Goal: Transaction & Acquisition: Purchase product/service

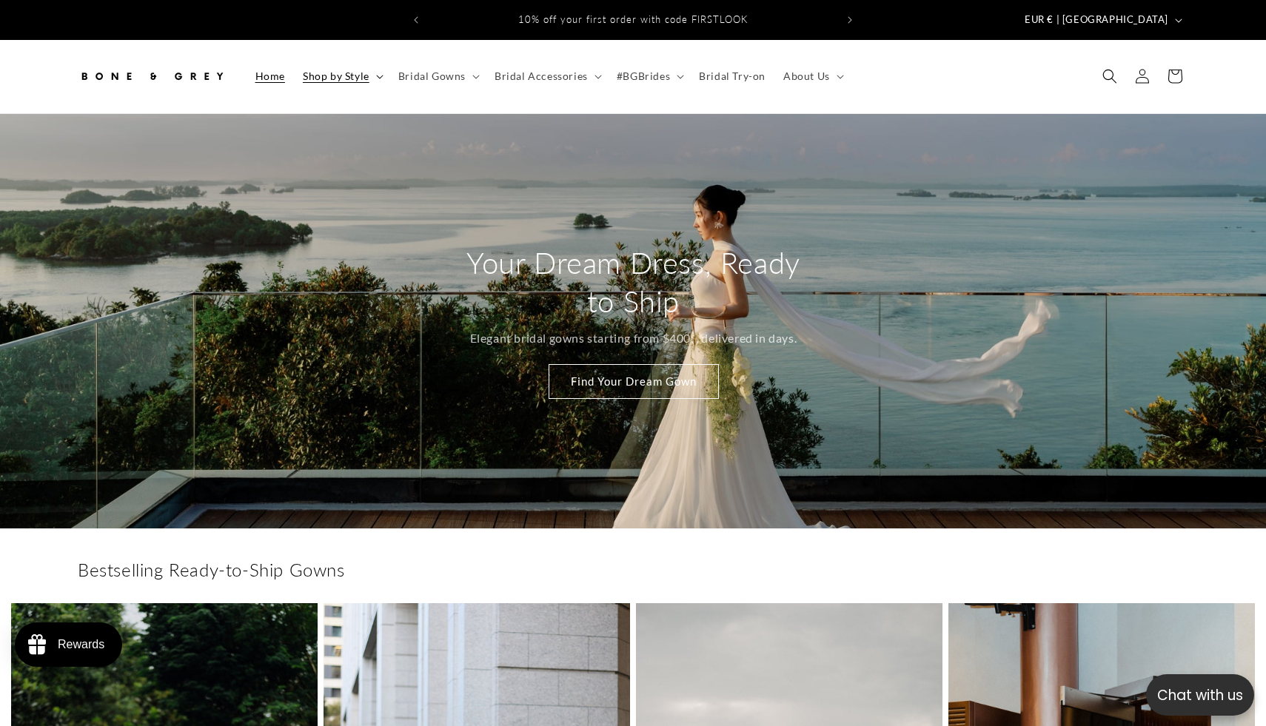
click at [361, 70] on span "Shop by Style" at bounding box center [336, 76] width 67 height 13
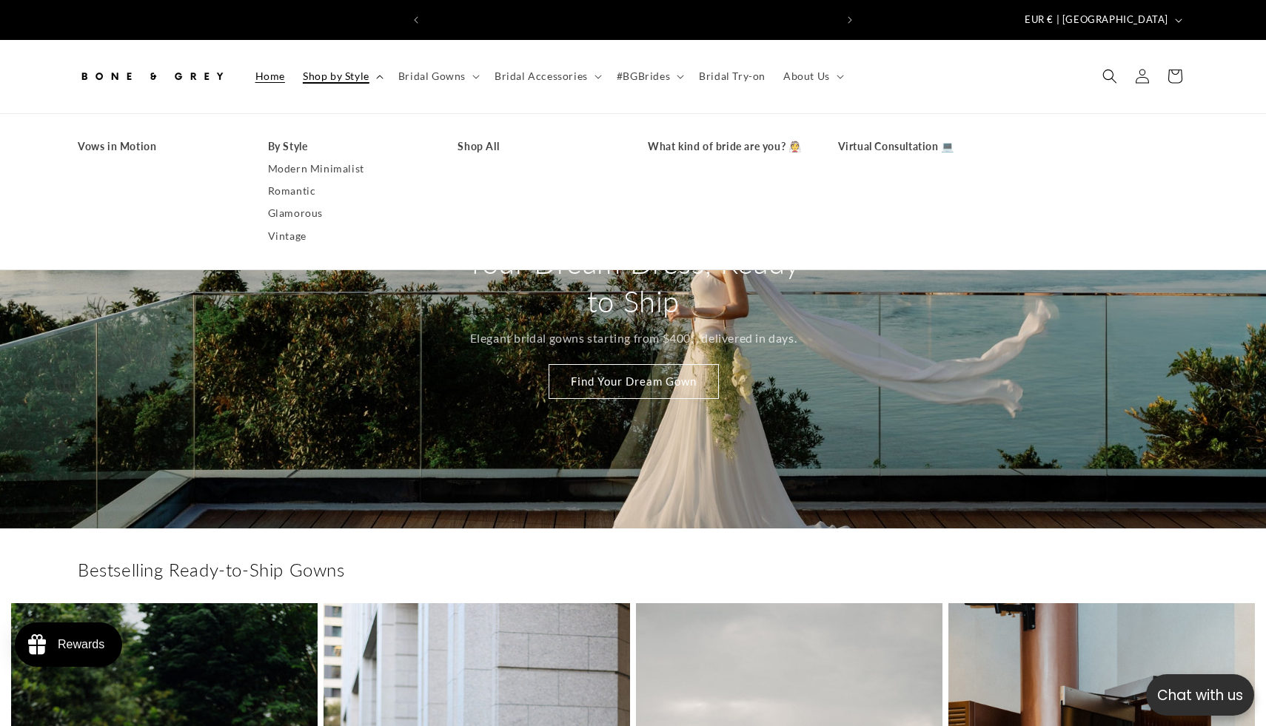
scroll to position [0, 407]
click at [295, 229] on link "Vintage" at bounding box center [348, 236] width 161 height 22
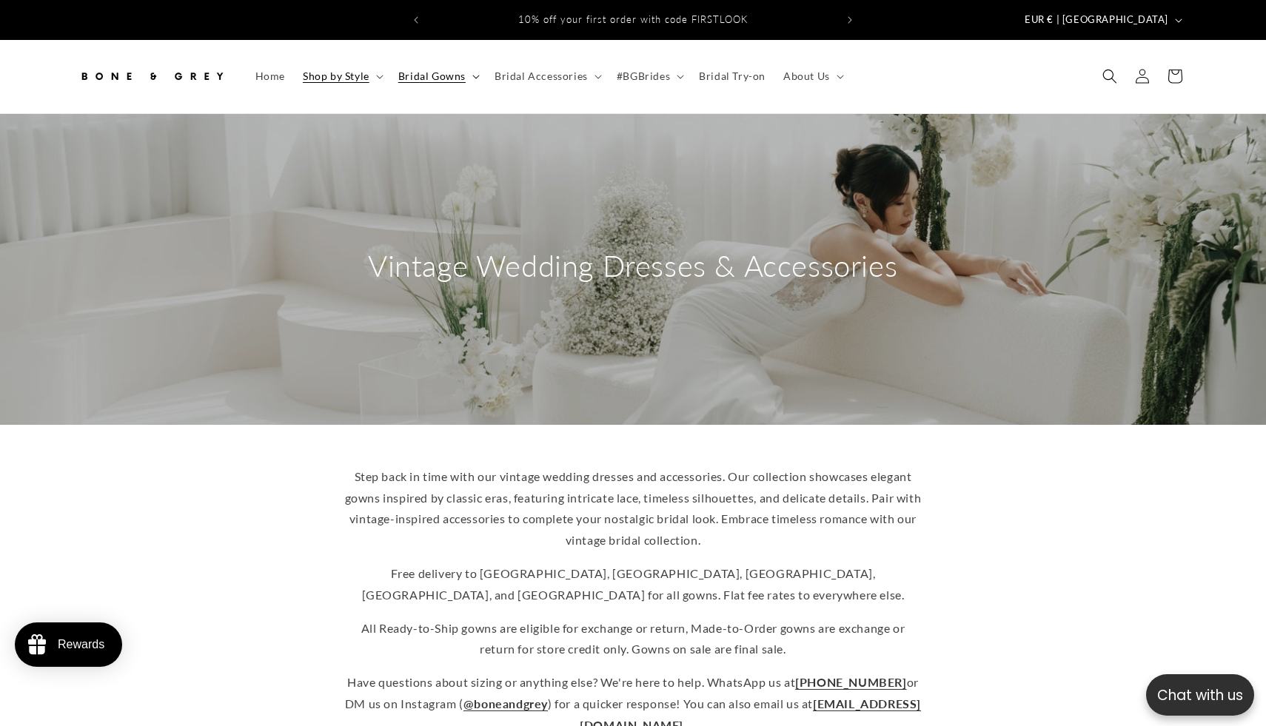
click at [424, 70] on span "Bridal Gowns" at bounding box center [431, 76] width 67 height 13
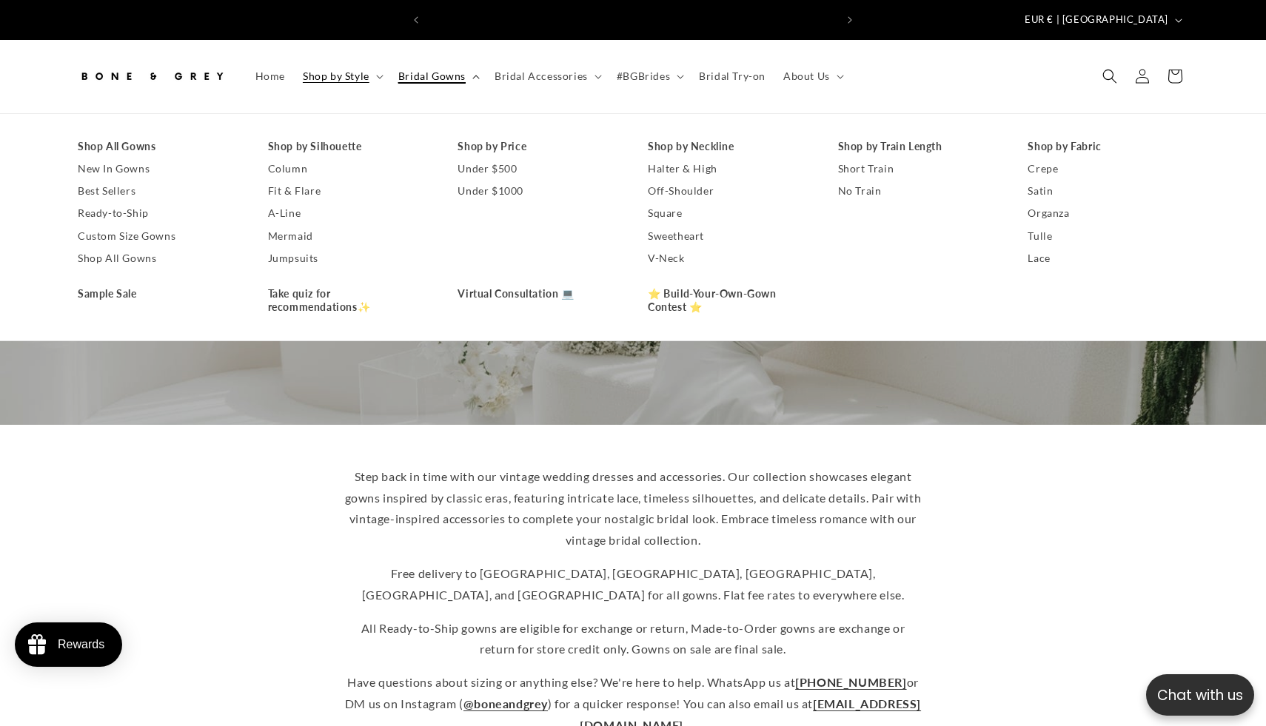
scroll to position [0, 407]
click at [390, 64] on summary "Bridal Gowns" at bounding box center [437, 76] width 96 height 31
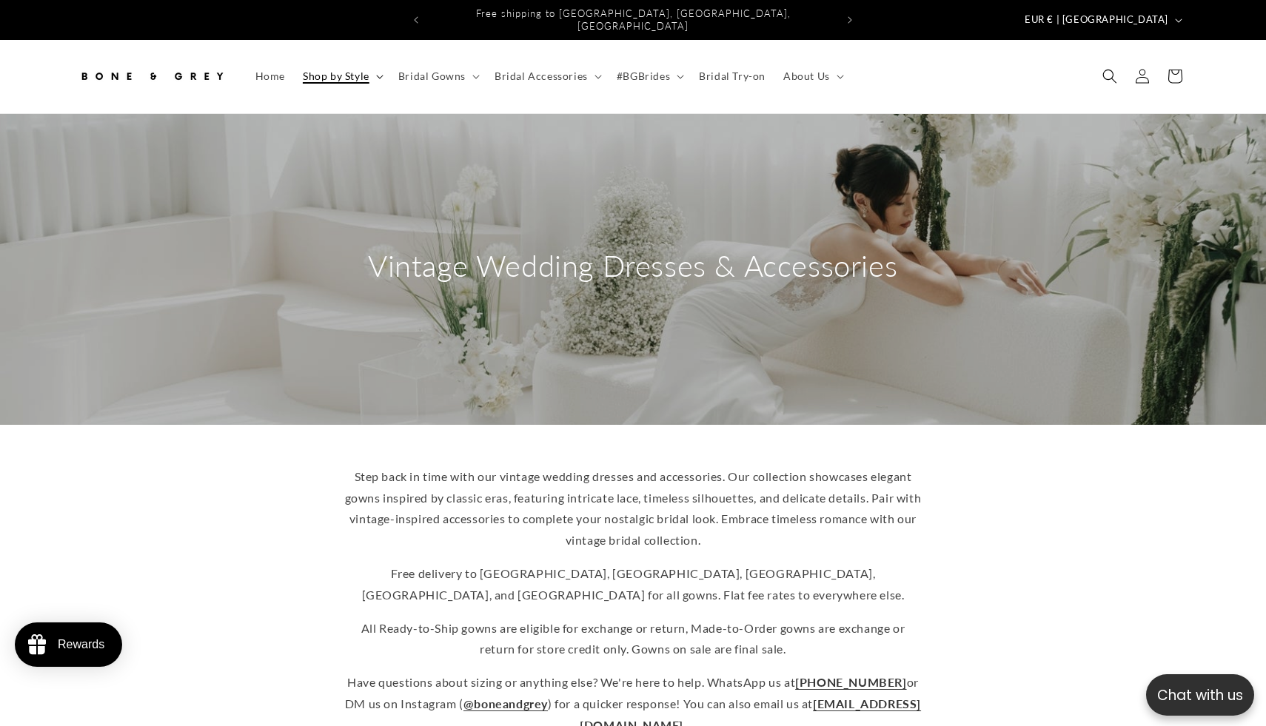
click at [357, 70] on span "Shop by Style" at bounding box center [336, 76] width 67 height 13
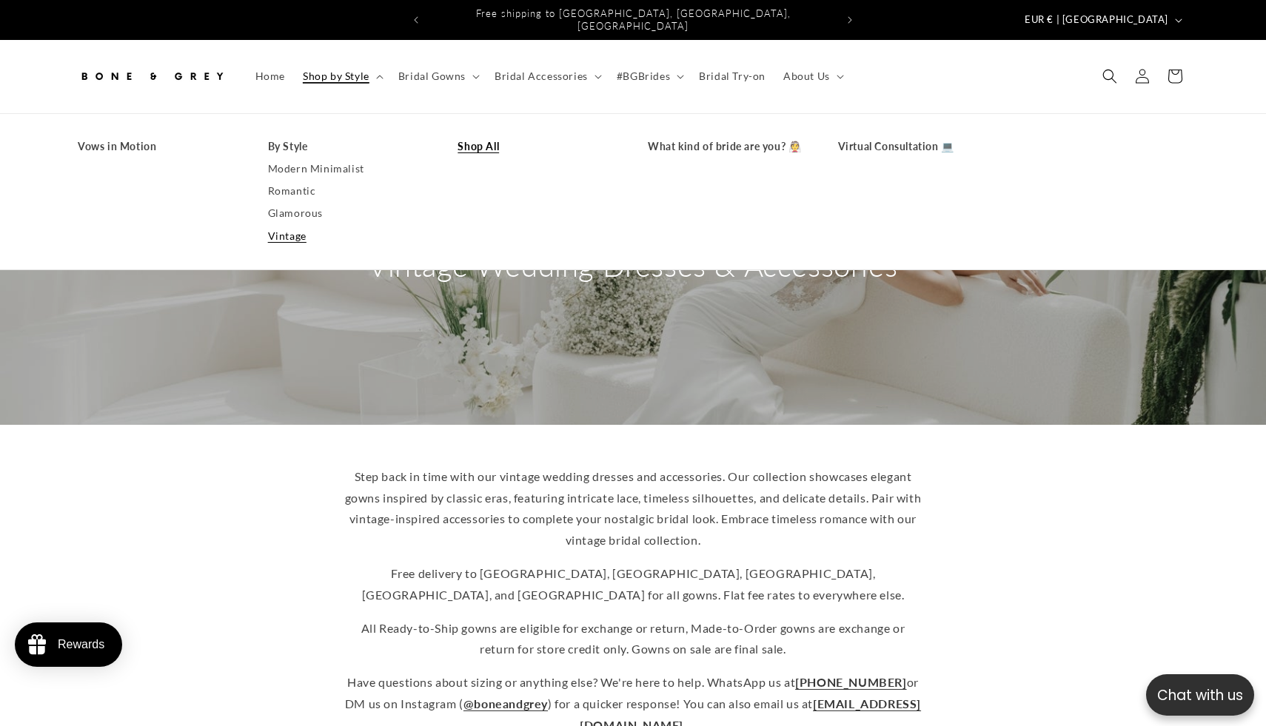
click at [475, 135] on link "Shop All" at bounding box center [538, 146] width 161 height 22
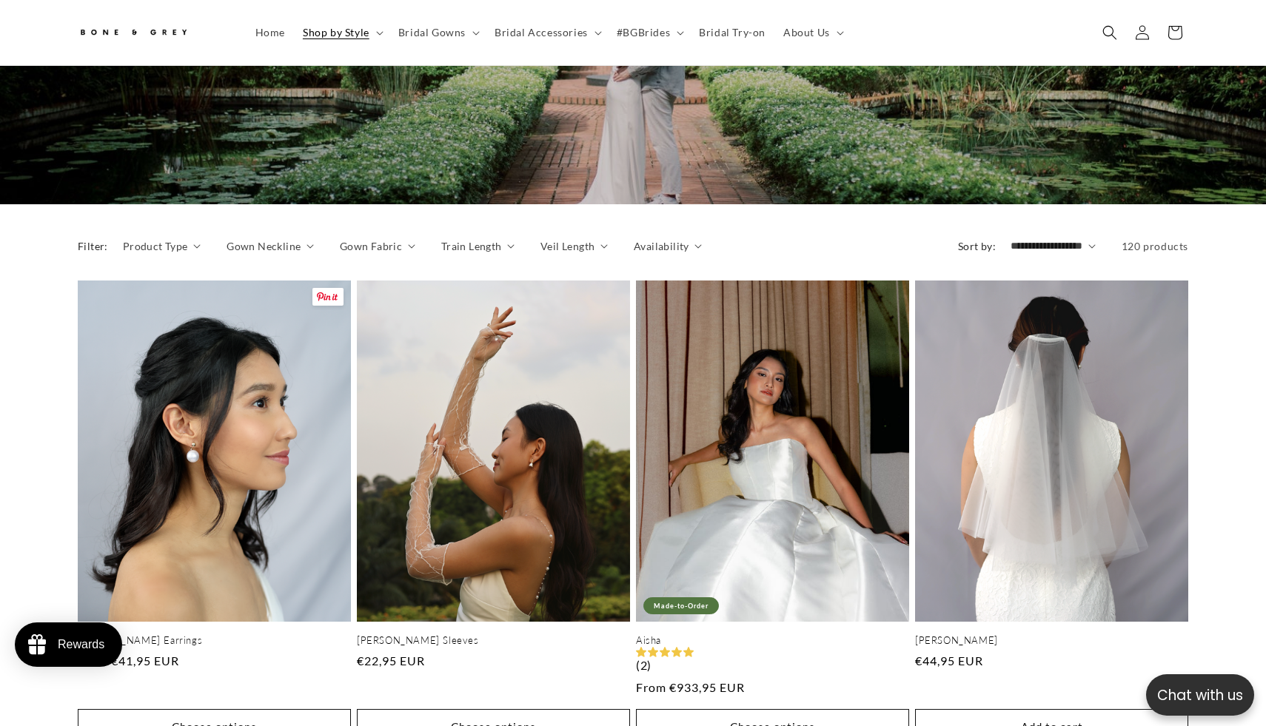
scroll to position [212, 0]
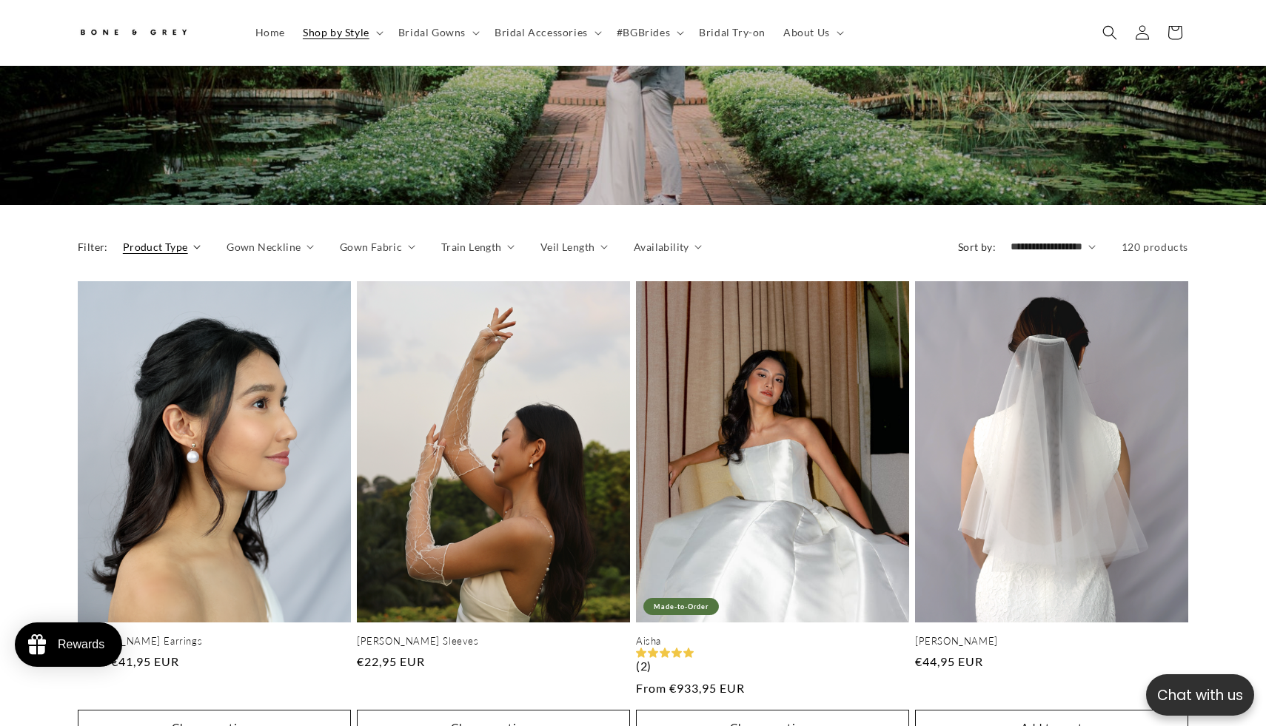
click at [175, 239] on span "Product Type" at bounding box center [155, 247] width 65 height 16
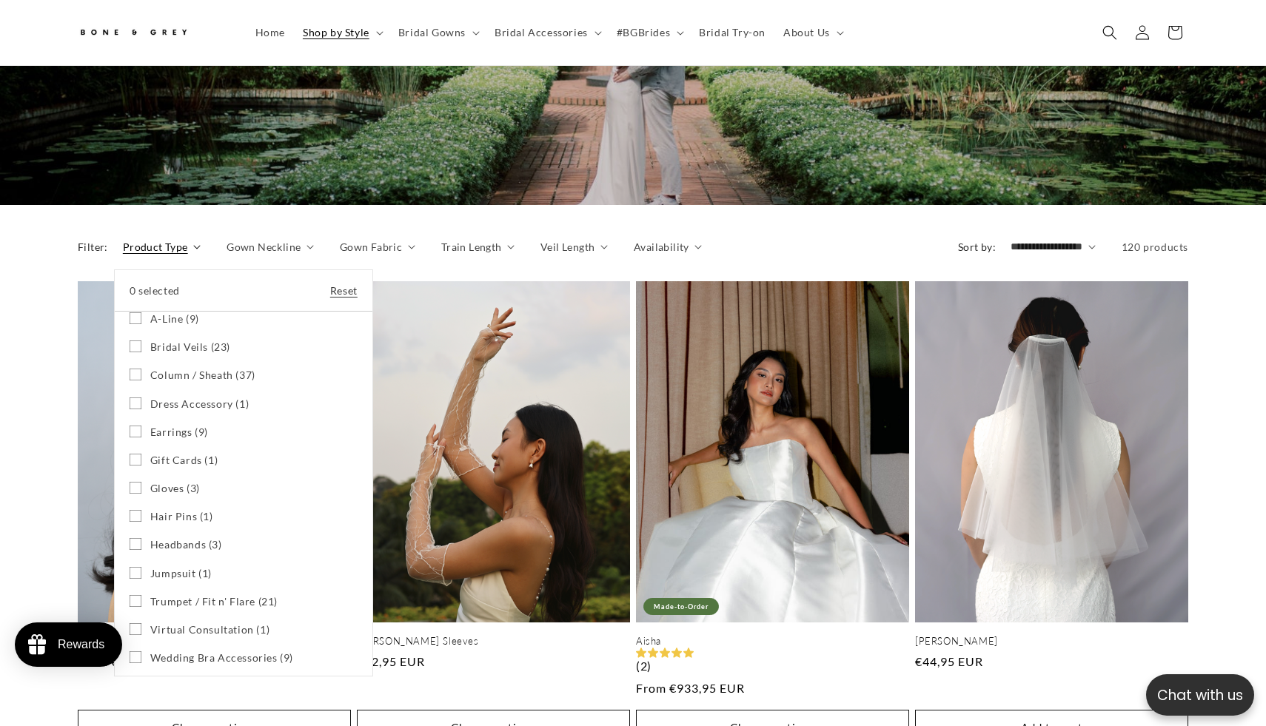
scroll to position [0, 814]
click at [123, 255] on summary "Product Type" at bounding box center [162, 247] width 78 height 16
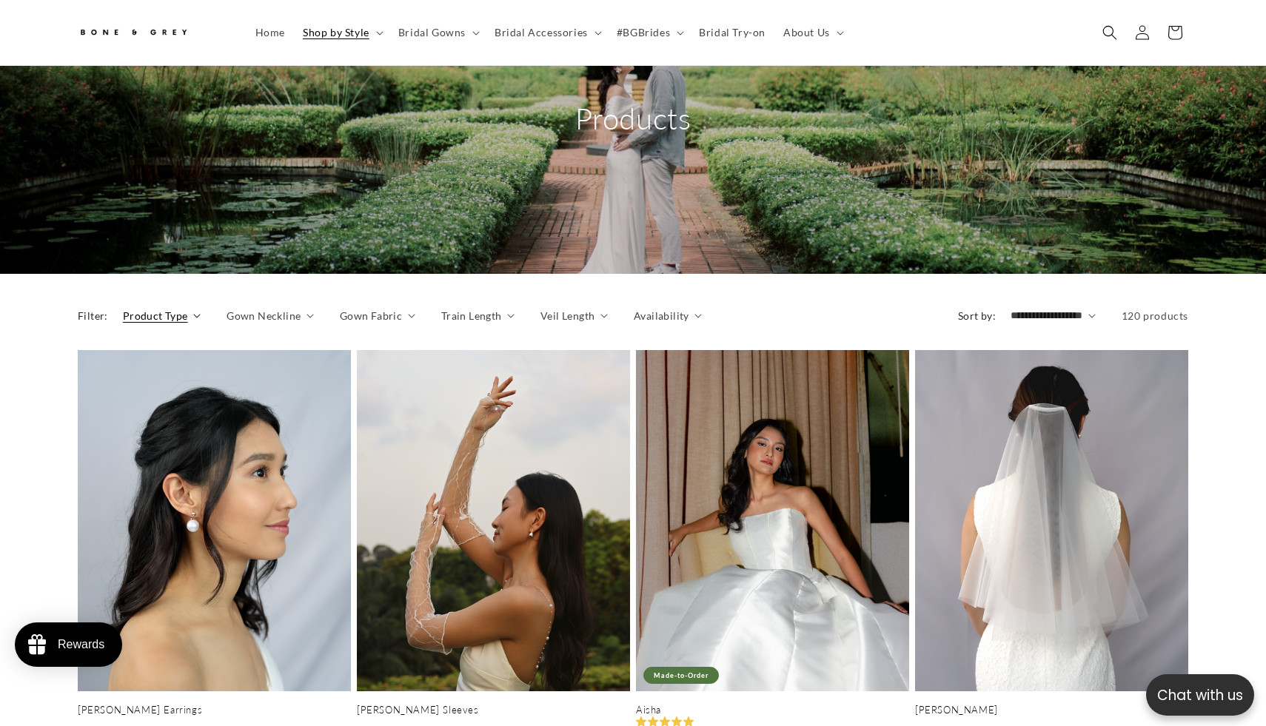
scroll to position [136, 0]
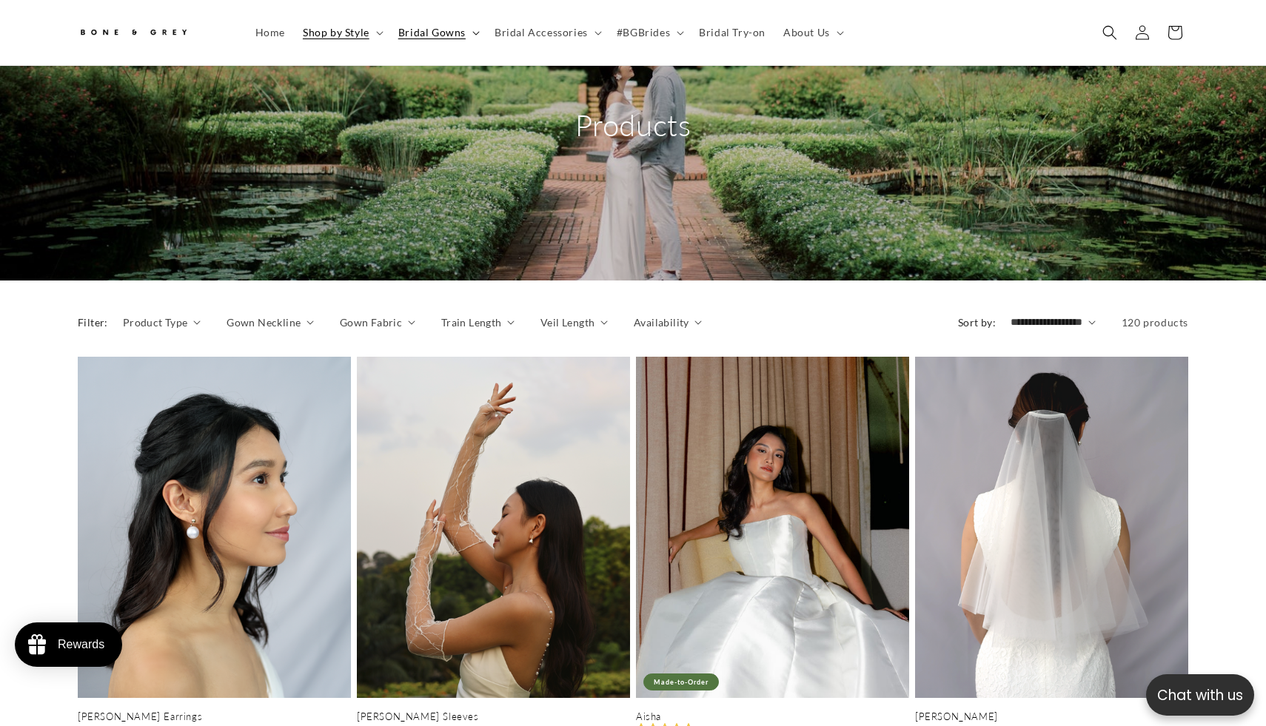
click at [449, 34] on span "Bridal Gowns" at bounding box center [431, 32] width 67 height 13
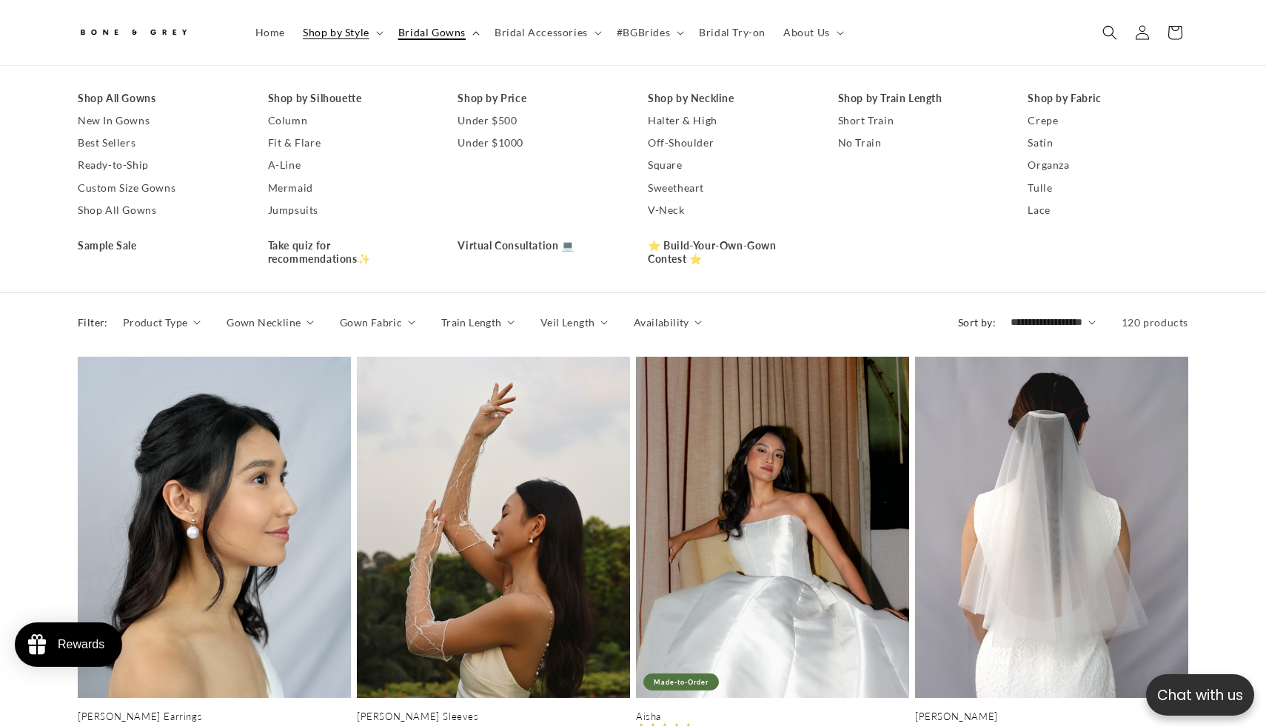
scroll to position [0, 0]
click at [125, 93] on link "Shop All Gowns" at bounding box center [158, 98] width 161 height 22
